Goal: Information Seeking & Learning: Learn about a topic

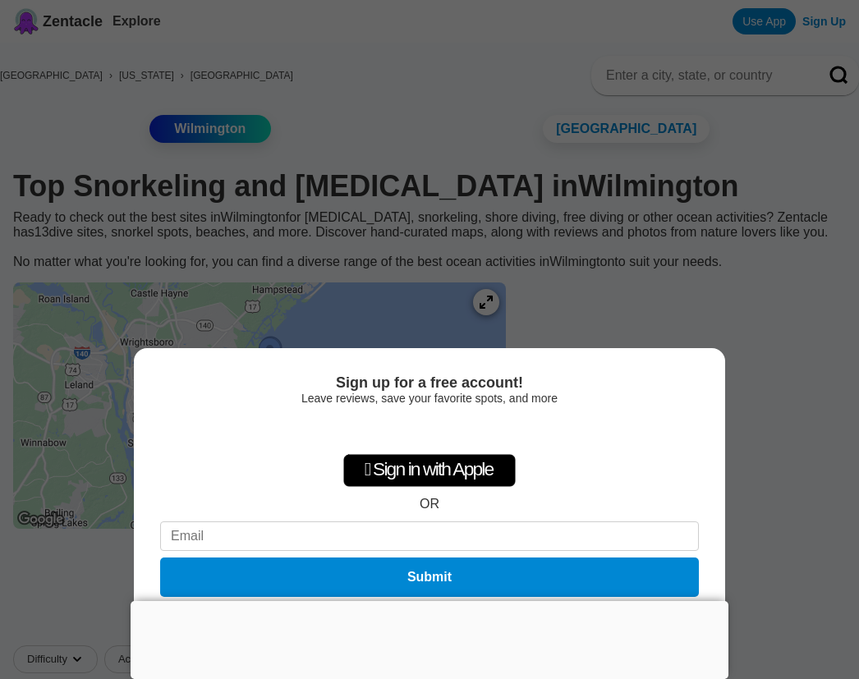
click at [737, 380] on div "Sign up for a free account! Leave reviews, save your favorite spots, and more …" at bounding box center [429, 339] width 859 height 679
click at [447, 464] on div " Sign in with Apple" at bounding box center [429, 470] width 172 height 33
click at [504, 469] on div " Sign in with Apple" at bounding box center [429, 470] width 172 height 33
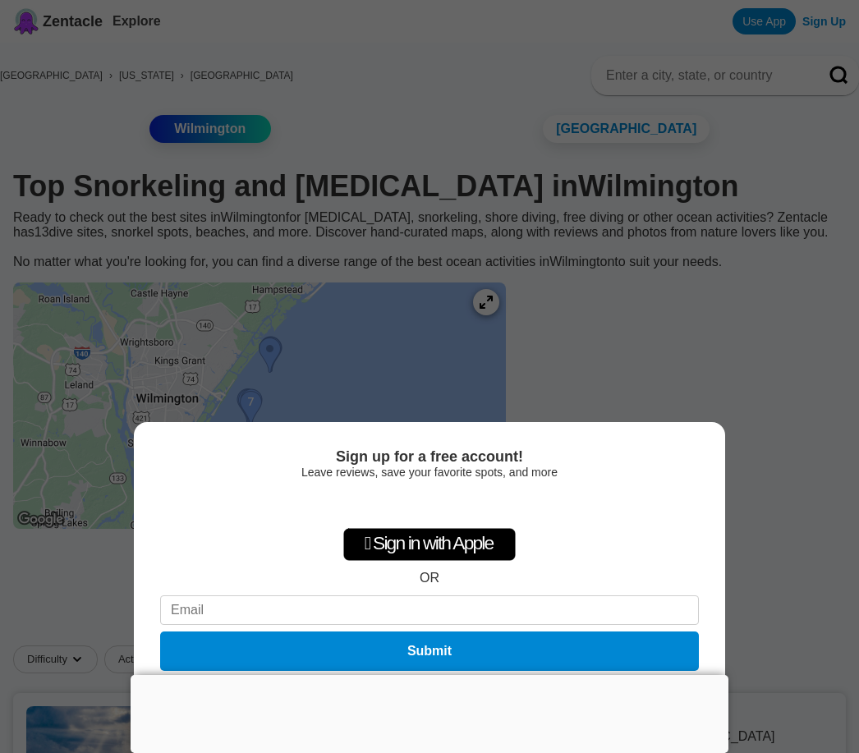
click at [713, 354] on div "Sign up for a free account! Leave reviews, save your favorite spots, and more …" at bounding box center [429, 376] width 859 height 753
click at [446, 675] on div at bounding box center [430, 675] width 598 height 0
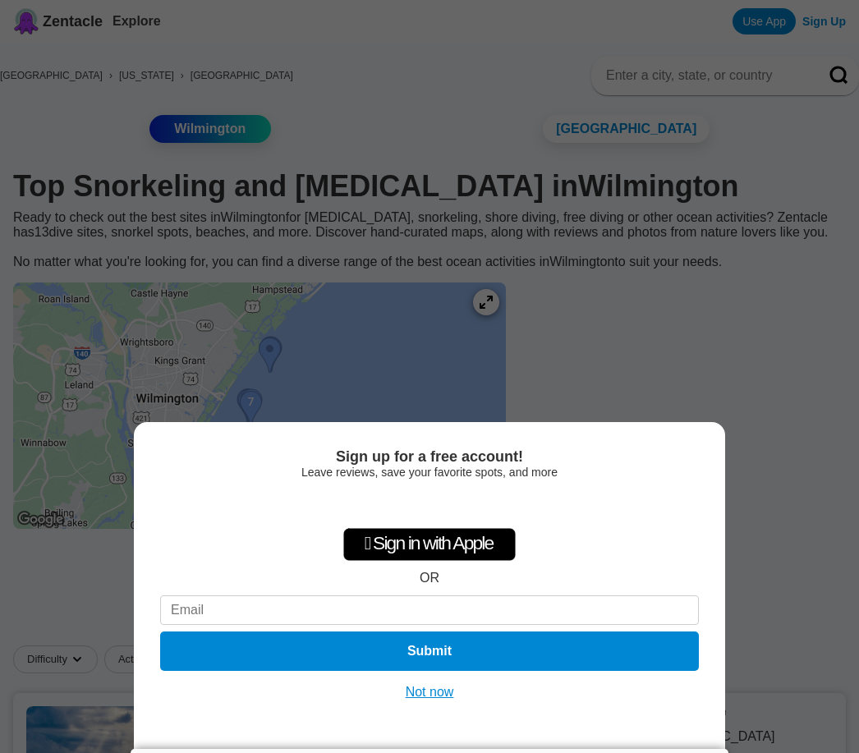
click at [442, 690] on button "Not now" at bounding box center [430, 692] width 58 height 16
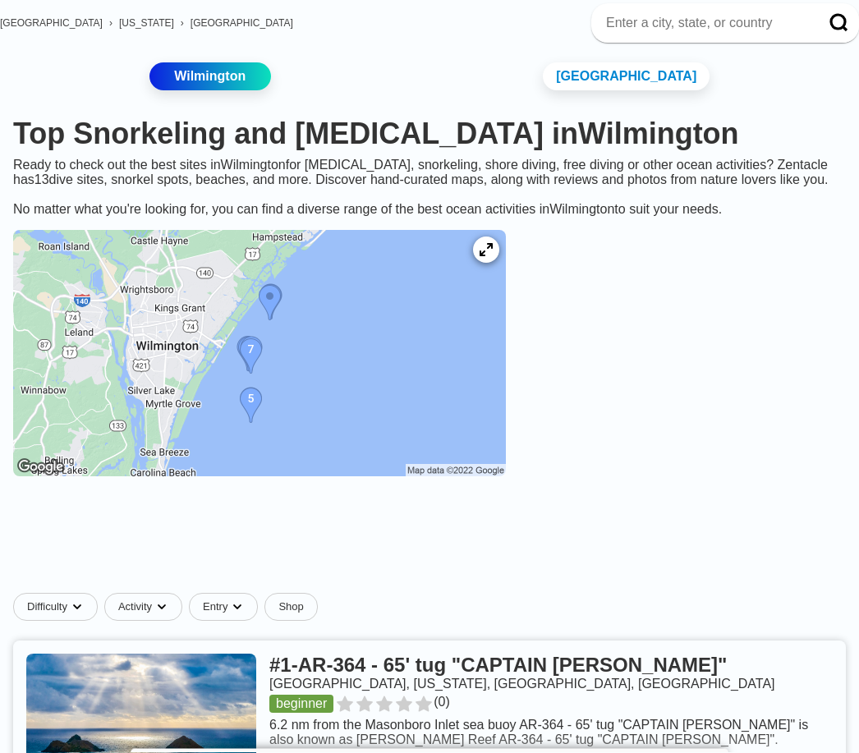
scroll to position [66, 0]
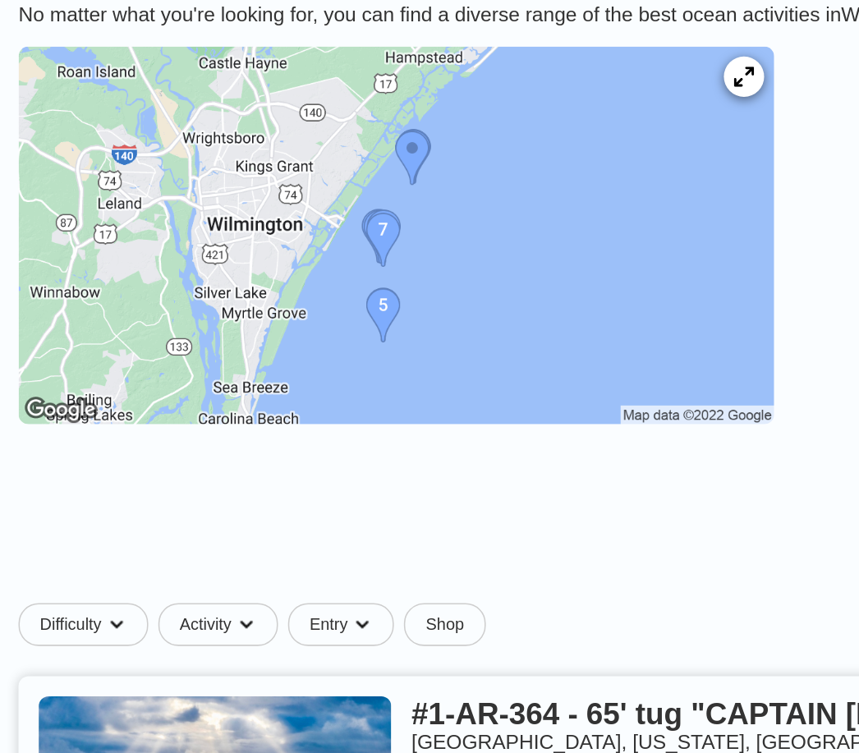
click at [487, 229] on icon at bounding box center [485, 235] width 13 height 13
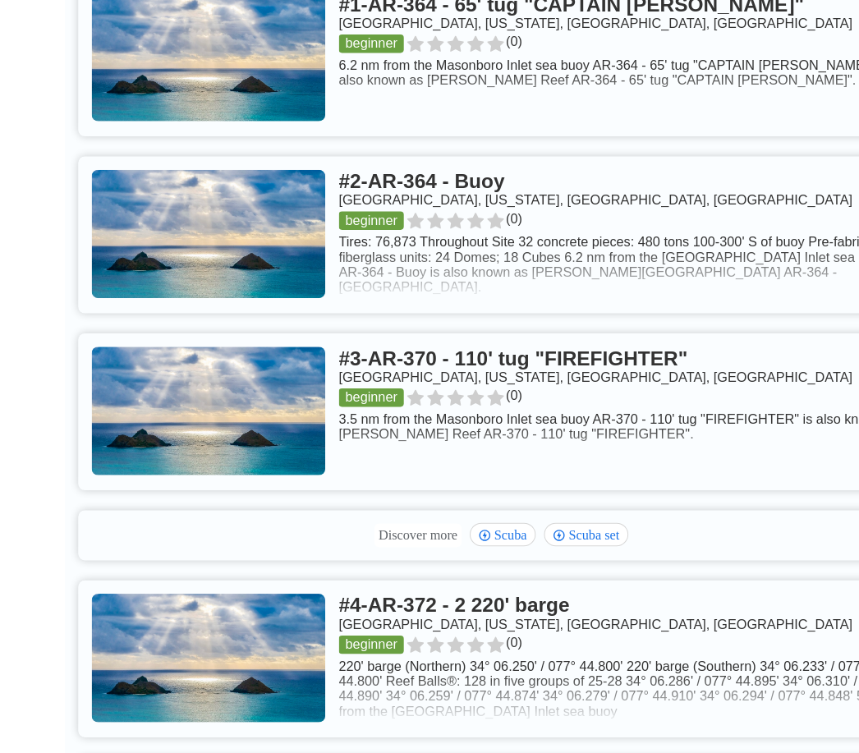
scroll to position [718, 0]
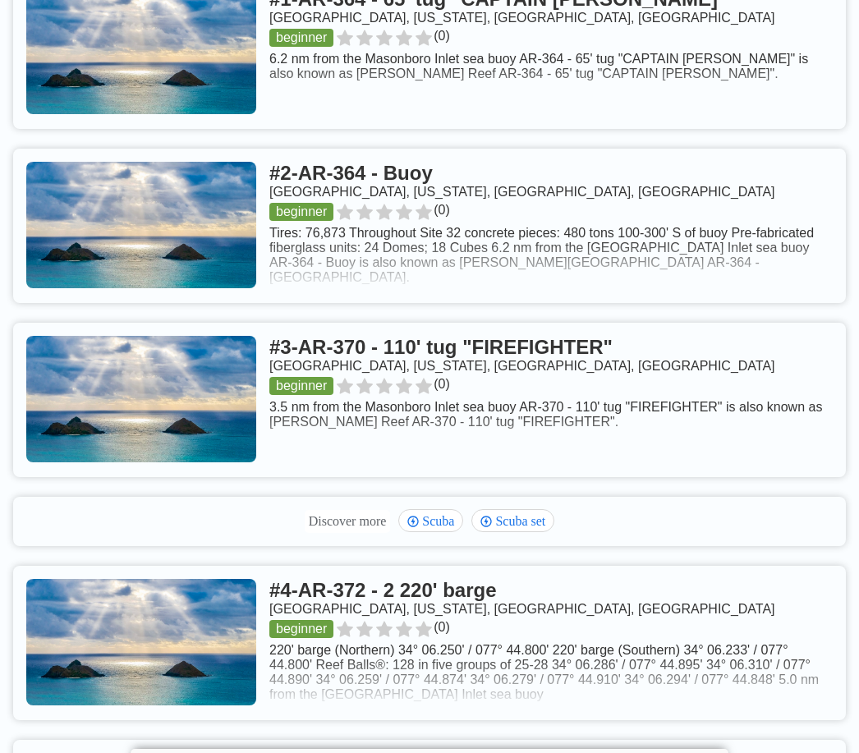
click at [193, 437] on link at bounding box center [429, 400] width 832 height 154
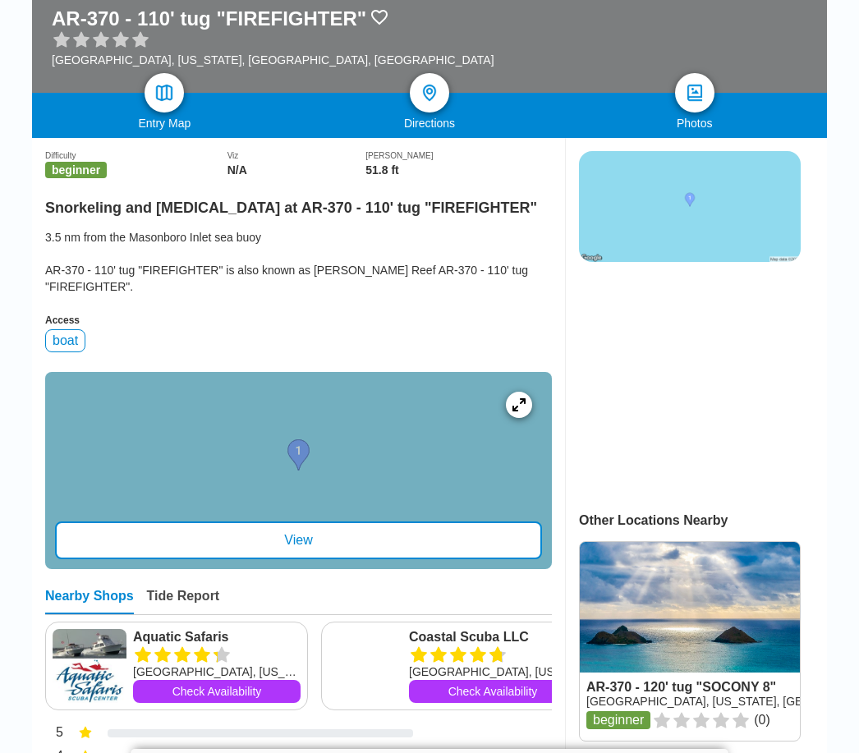
scroll to position [314, 0]
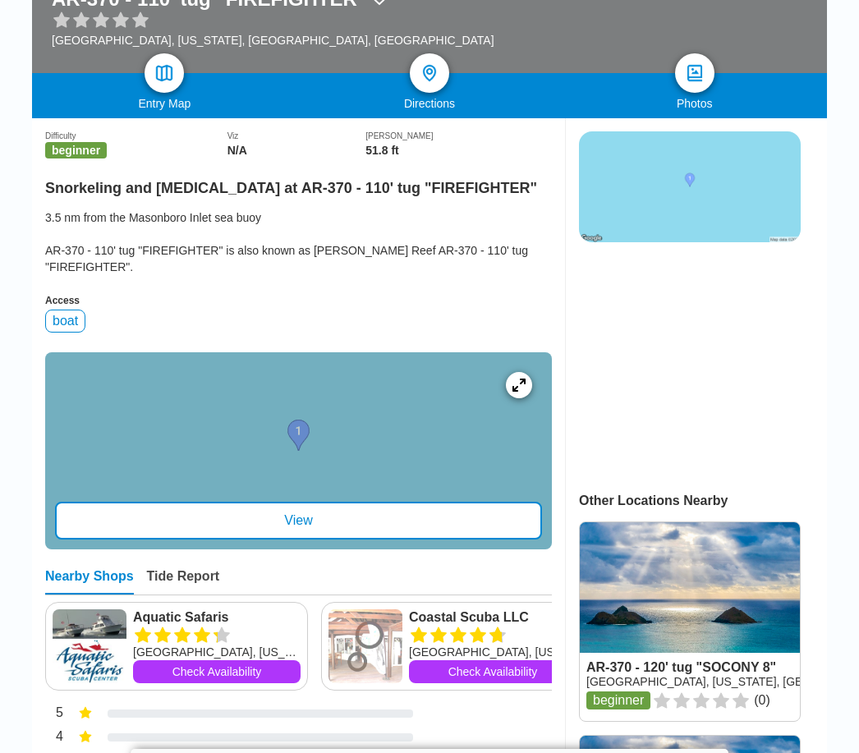
click at [302, 539] on div "View" at bounding box center [298, 521] width 487 height 38
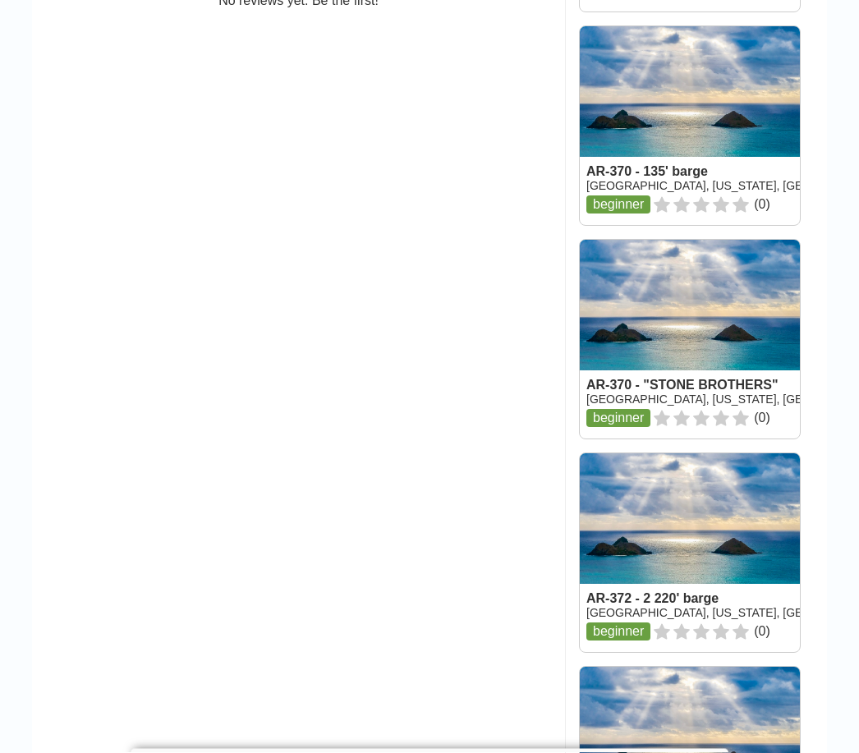
scroll to position [1237, 0]
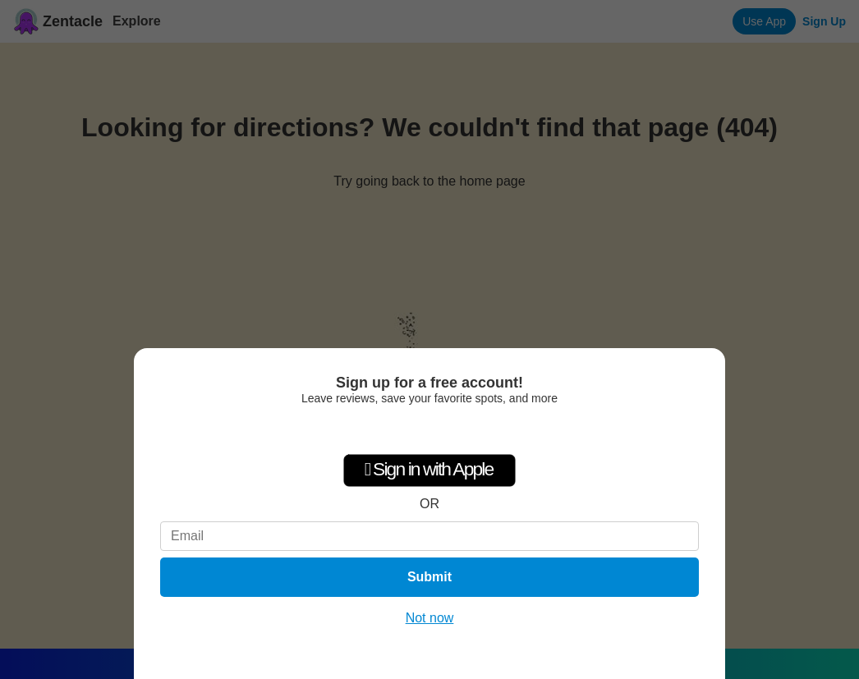
click at [438, 616] on button "Not now" at bounding box center [430, 618] width 58 height 16
